Goal: Transaction & Acquisition: Register for event/course

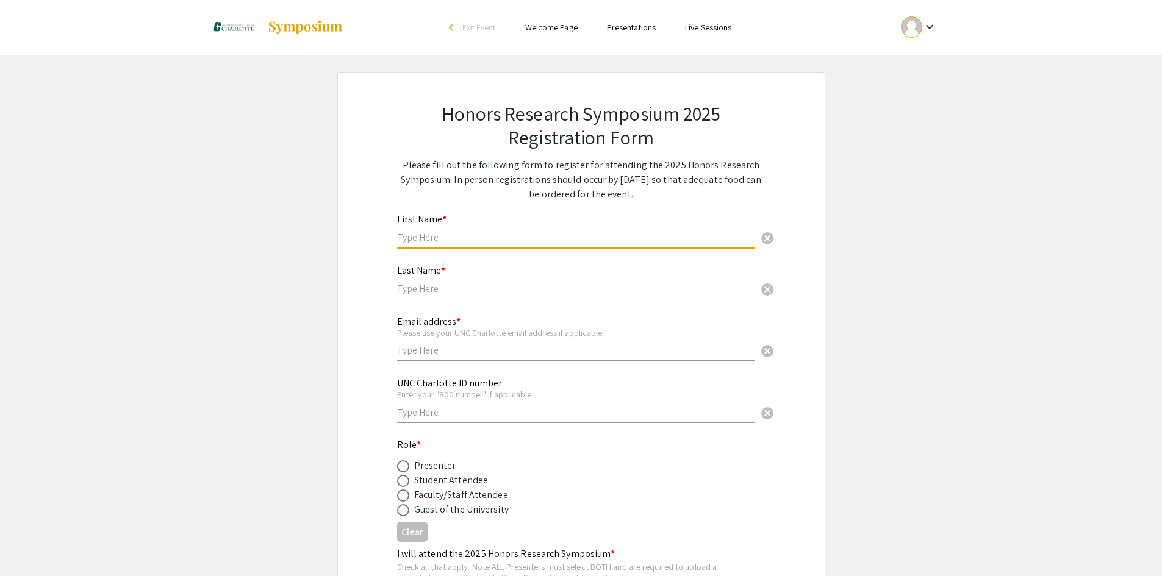
click at [410, 239] on input "text" at bounding box center [576, 237] width 358 height 13
type input "[PERSON_NAME]"
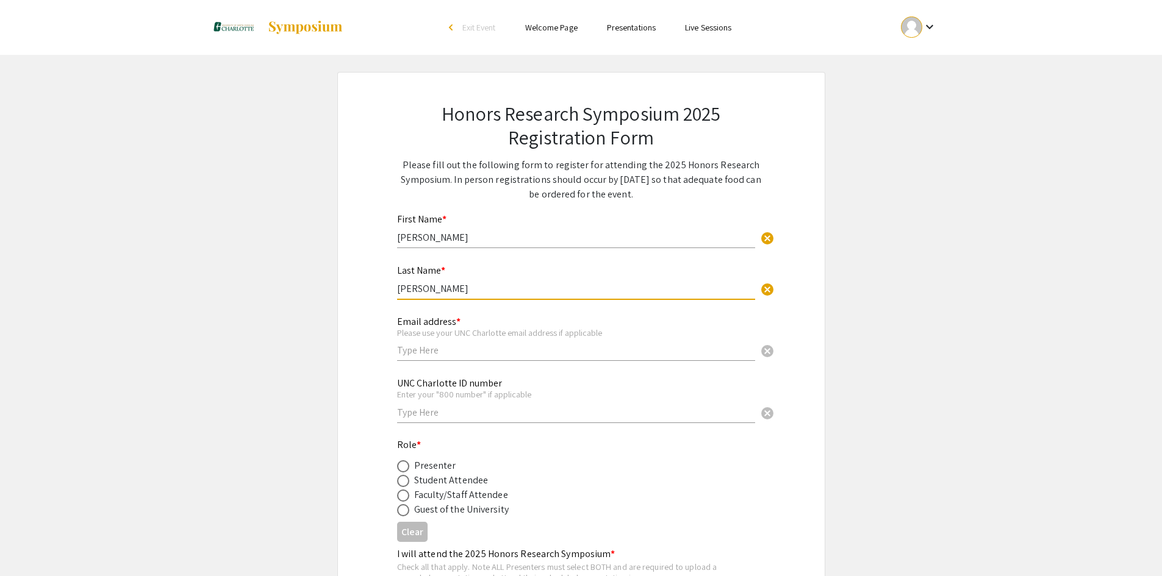
type input "[PERSON_NAME]"
click at [420, 355] on input "text" at bounding box center [576, 350] width 358 height 13
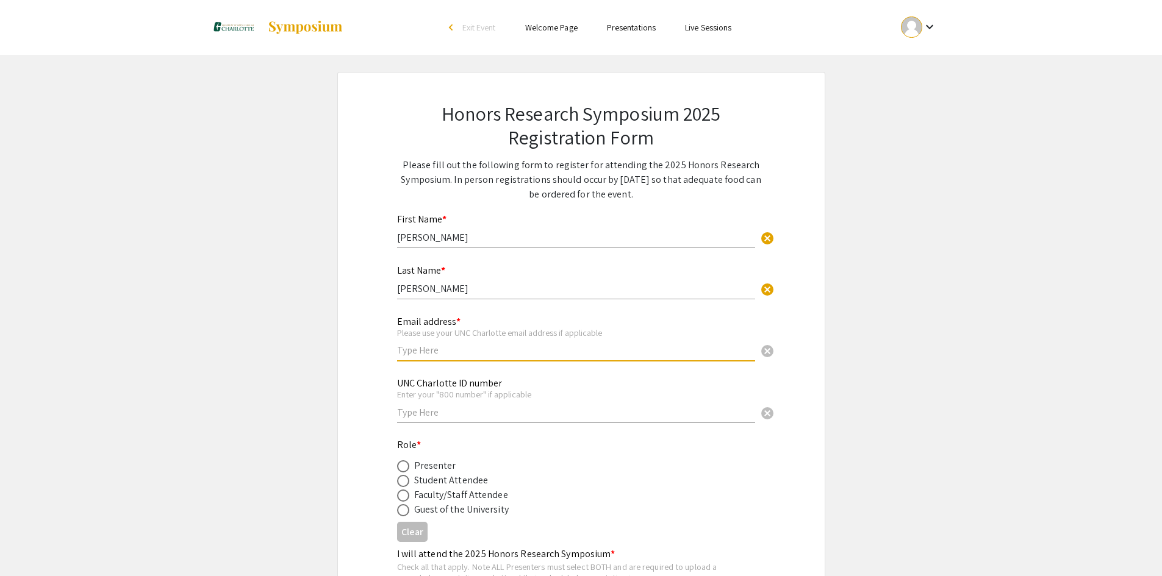
type input "[EMAIL_ADDRESS][DOMAIN_NAME]"
click at [428, 420] on div "UNC Charlotte ID number Enter your "800 number" if applicable cancel" at bounding box center [576, 394] width 358 height 57
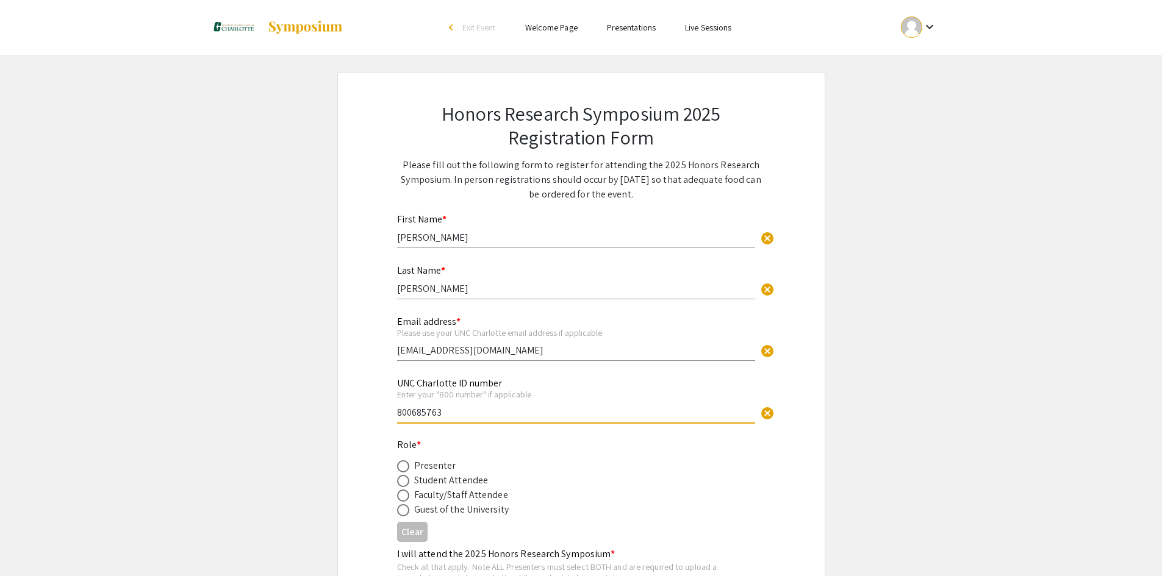
type input "800685763"
click at [403, 493] on span at bounding box center [403, 496] width 12 height 12
click at [403, 493] on input "radio" at bounding box center [403, 496] width 12 height 12
radio input "true"
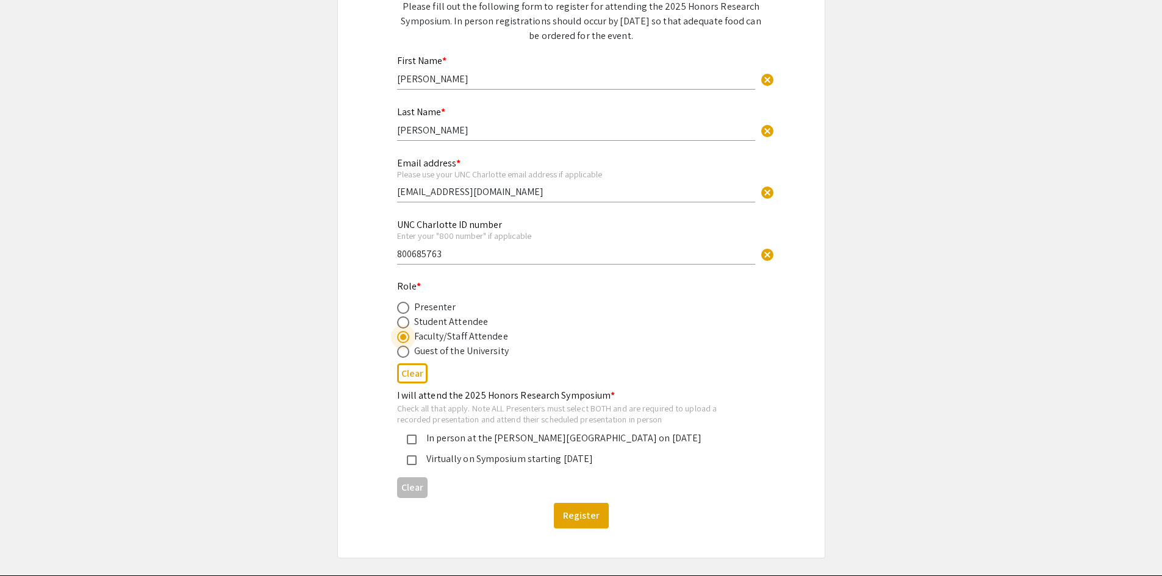
scroll to position [167, 0]
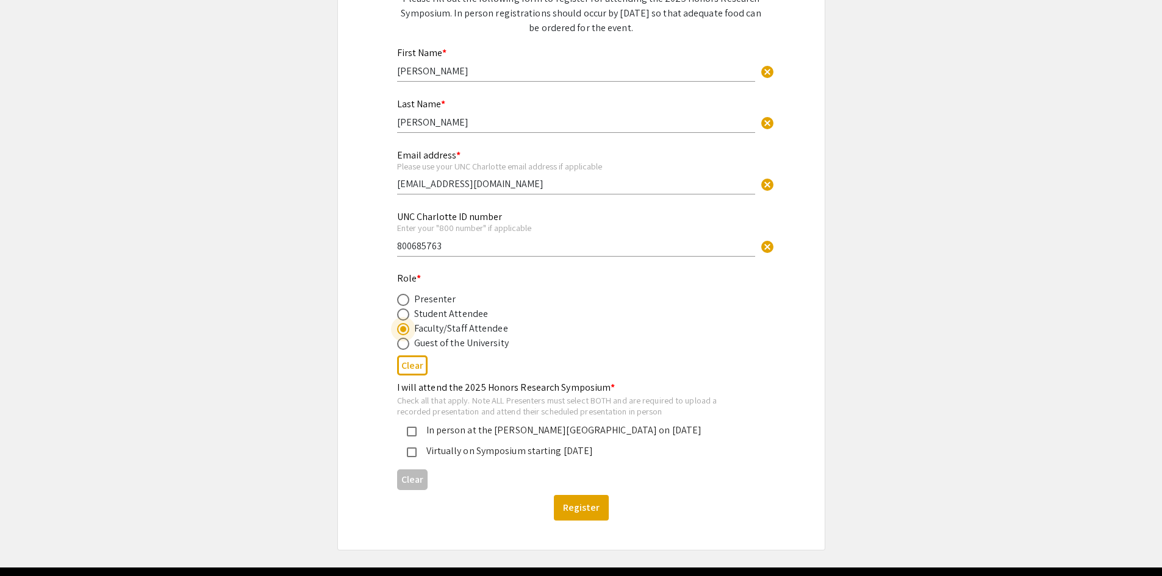
click at [411, 428] on mat-pseudo-checkbox at bounding box center [412, 432] width 10 height 10
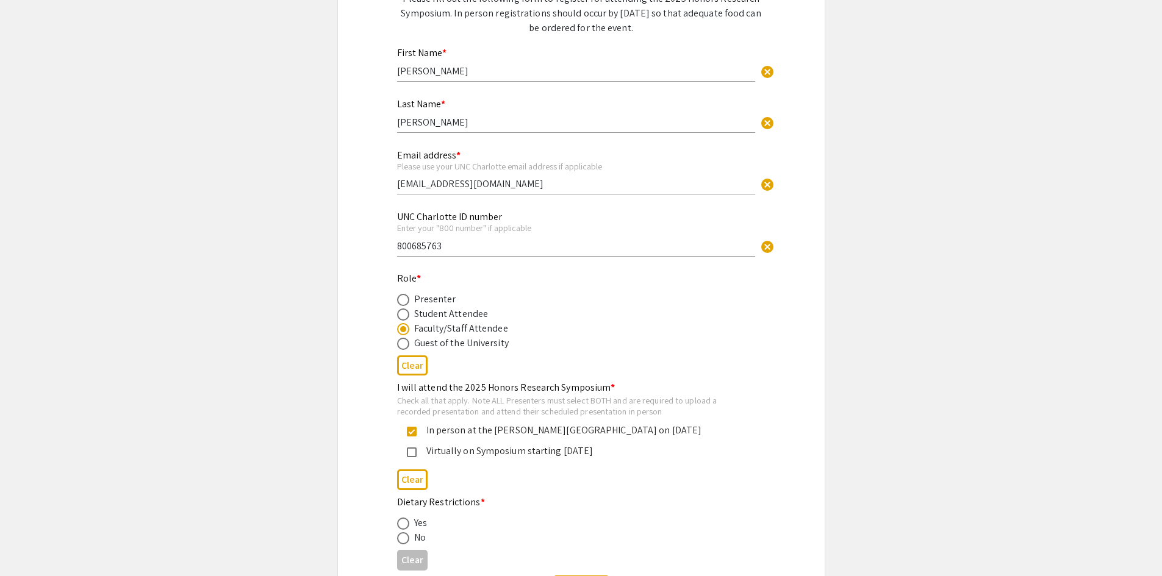
click at [401, 539] on span at bounding box center [403, 538] width 12 height 12
click at [401, 539] on input "radio" at bounding box center [403, 538] width 12 height 12
radio input "true"
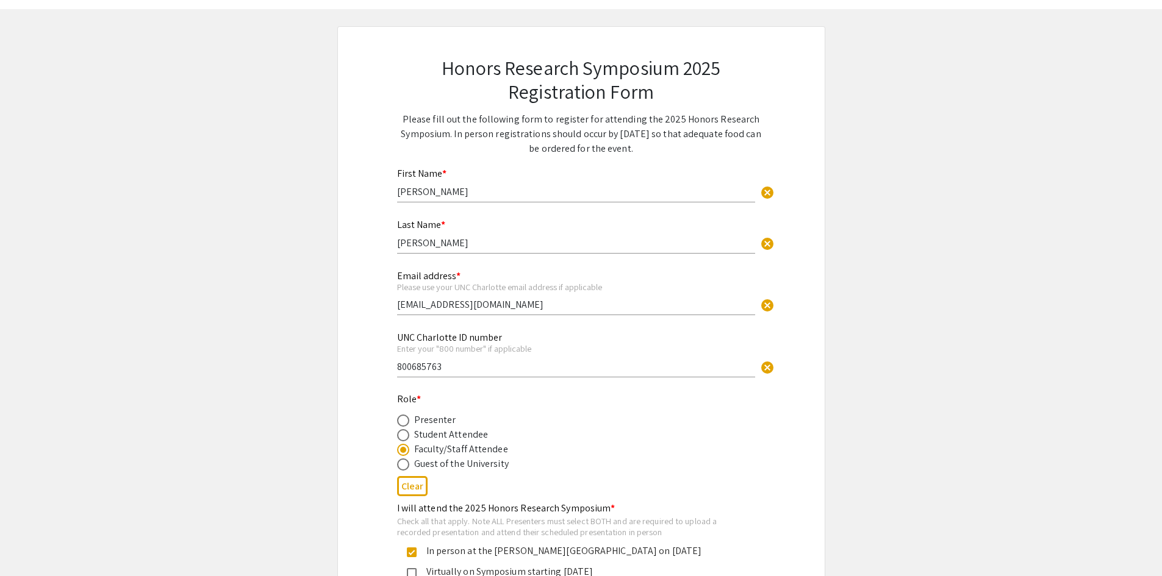
scroll to position [287, 0]
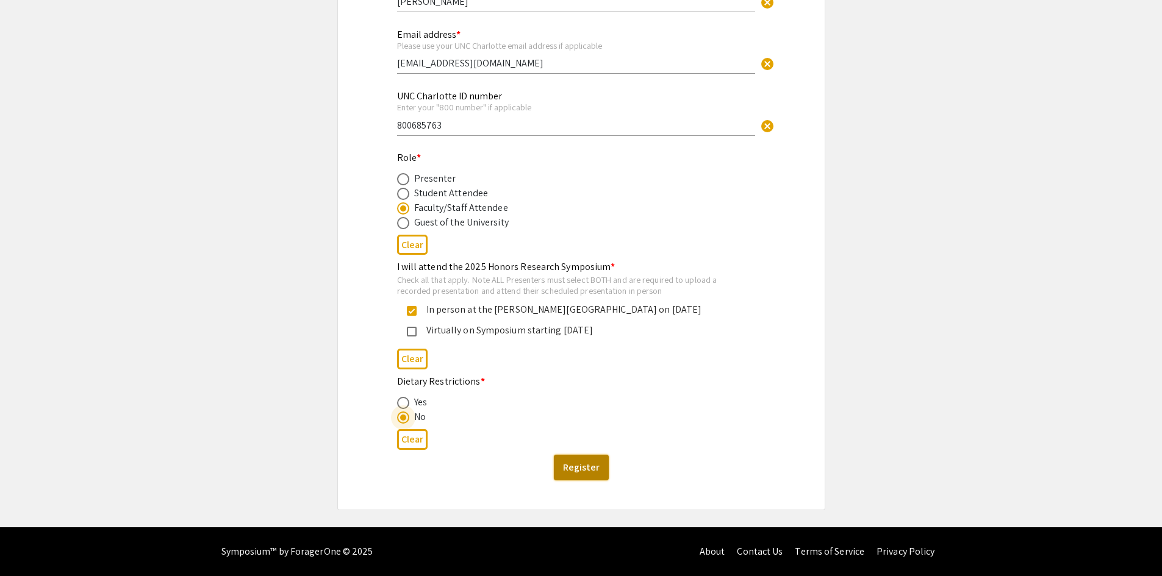
click at [576, 464] on button "Register" at bounding box center [581, 468] width 55 height 26
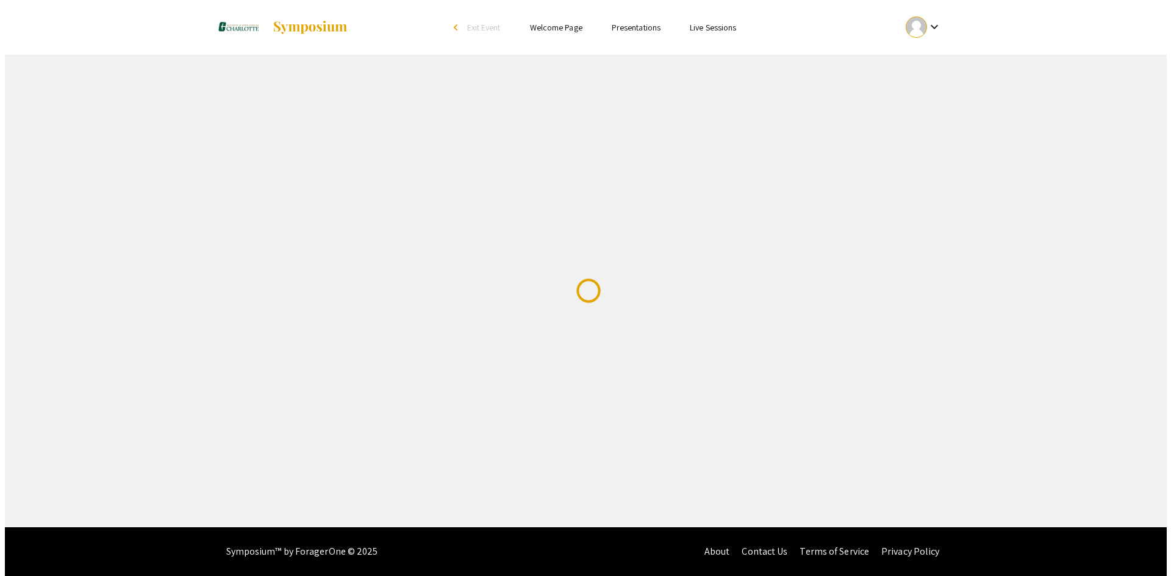
scroll to position [0, 0]
